Goal: Task Accomplishment & Management: Use online tool/utility

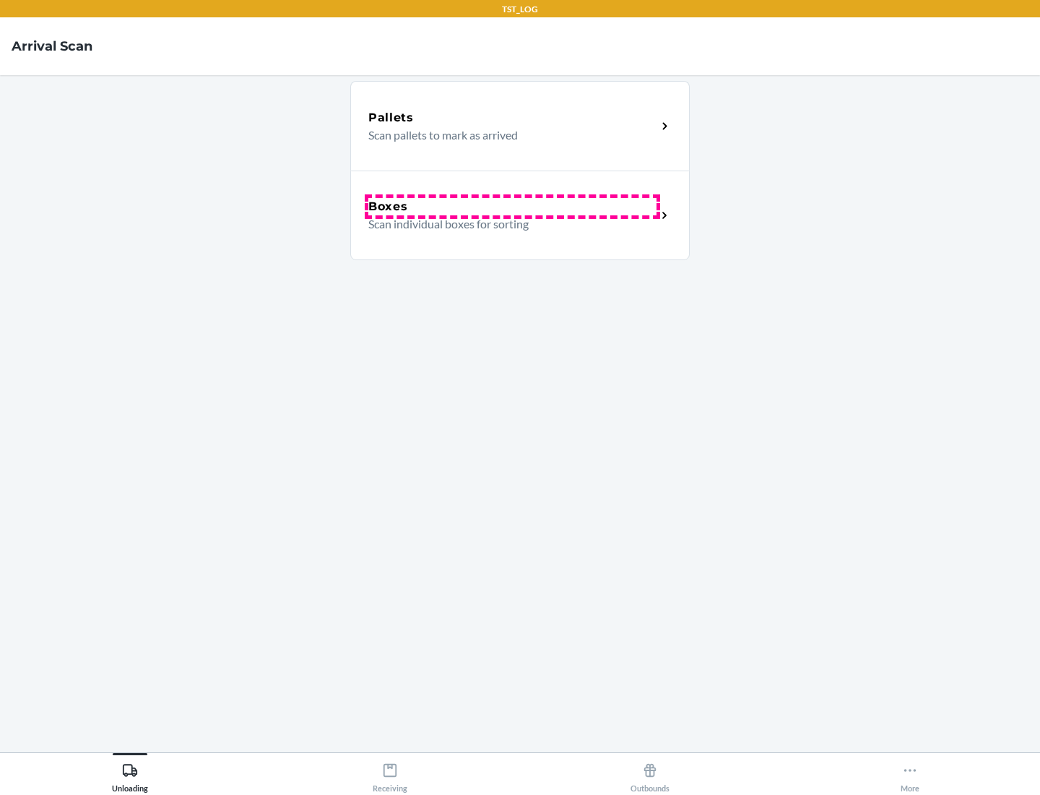
click at [512, 207] on div "Boxes" at bounding box center [512, 206] width 288 height 17
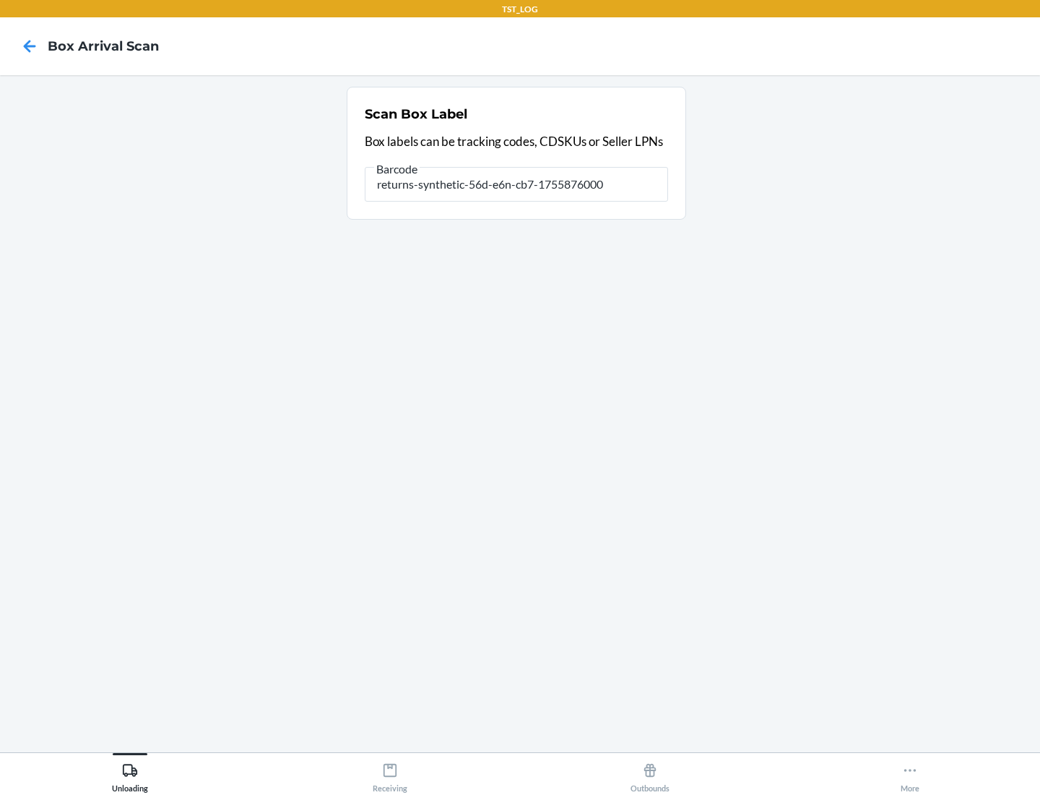
type input "returns-synthetic-56d-e6n-cb7-1755876000"
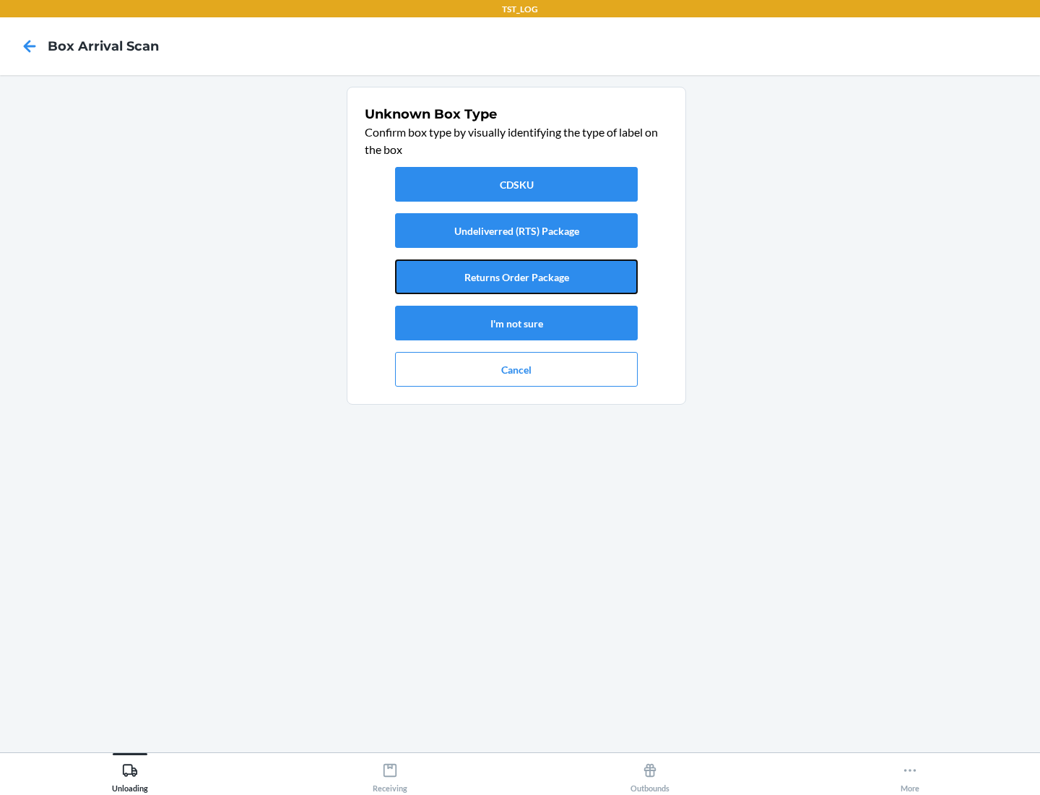
click at [517, 277] on button "Returns Order Package" at bounding box center [516, 276] width 243 height 35
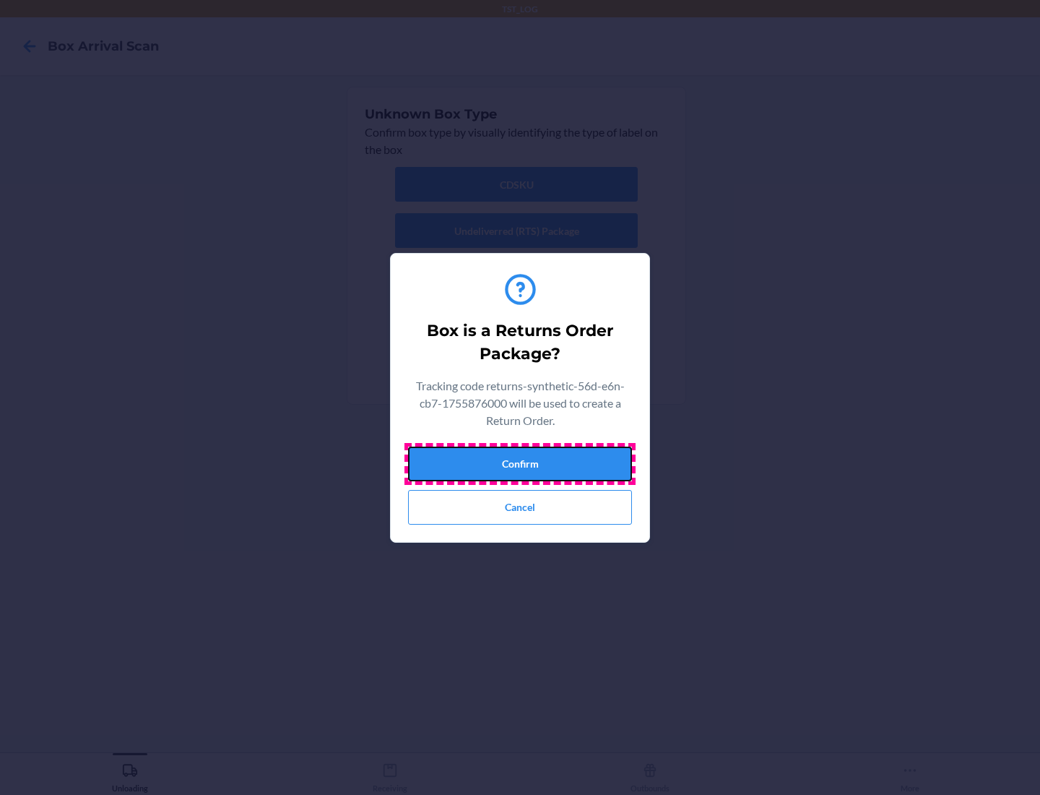
click at [520, 463] on button "Confirm" at bounding box center [520, 464] width 224 height 35
